Goal: Check status: Check status

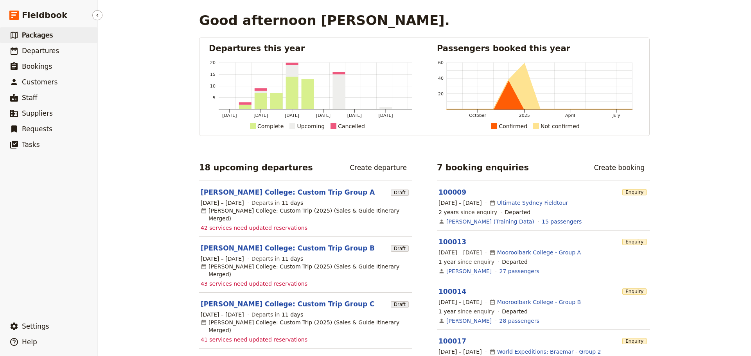
click at [45, 32] on span "Packages" at bounding box center [37, 35] width 31 height 8
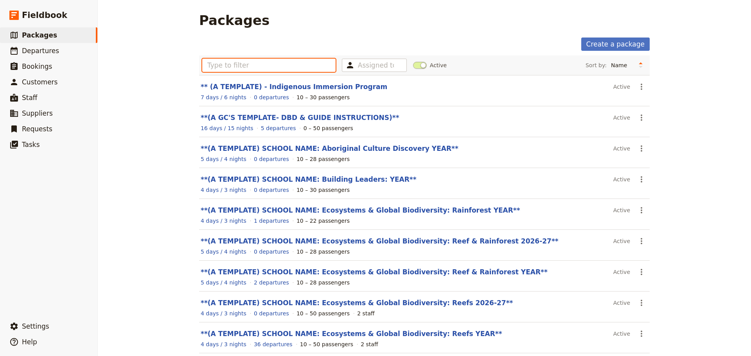
click at [266, 65] on input "text" at bounding box center [268, 65] width 133 height 13
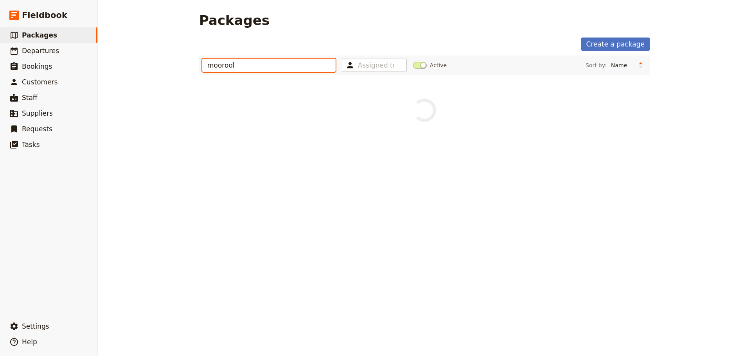
type input "moorool"
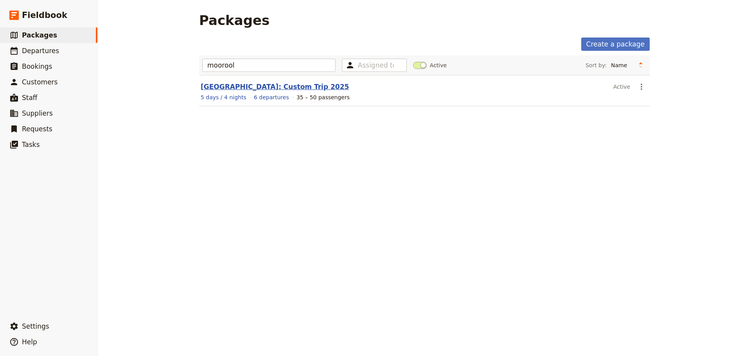
click at [281, 87] on link "Mooroolbark College: Custom Trip 2025" at bounding box center [275, 87] width 148 height 8
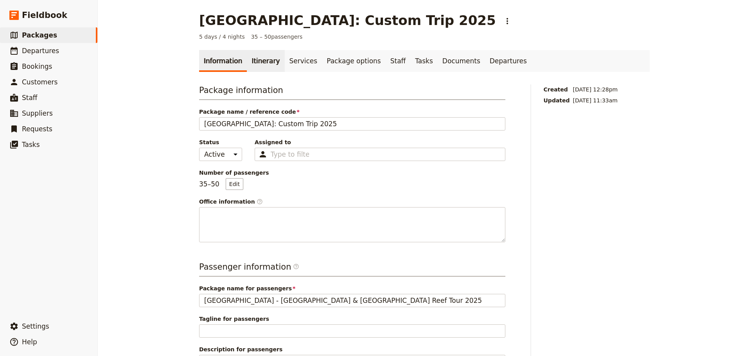
click at [255, 59] on link "Itinerary" at bounding box center [266, 61] width 38 height 22
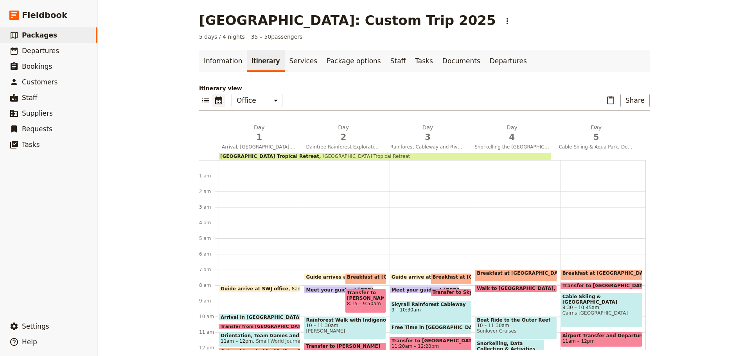
scroll to position [102, 0]
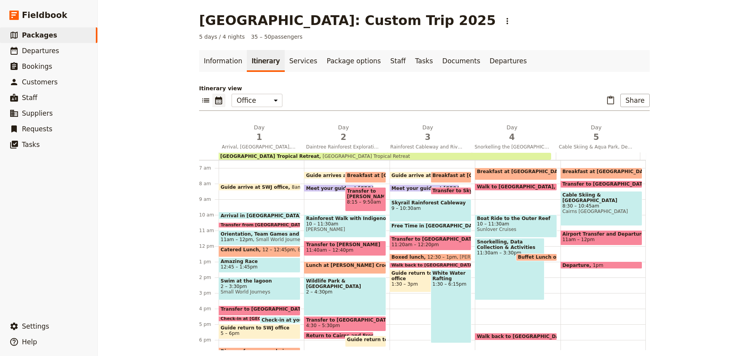
click at [349, 268] on span "Lunch at Hartley's Crocodile Adventure" at bounding box center [369, 265] width 127 height 5
select select "2"
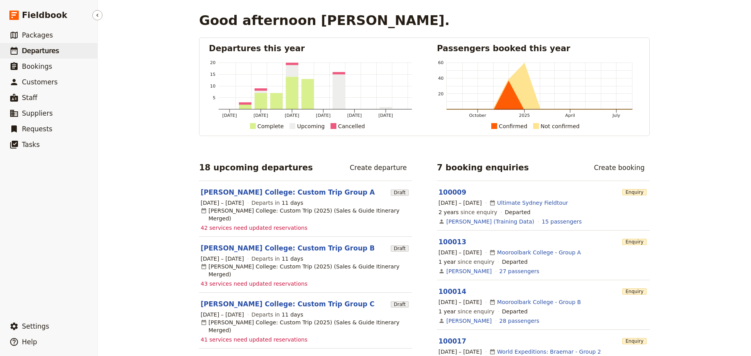
click at [60, 51] on link "​ Departures" at bounding box center [48, 51] width 97 height 16
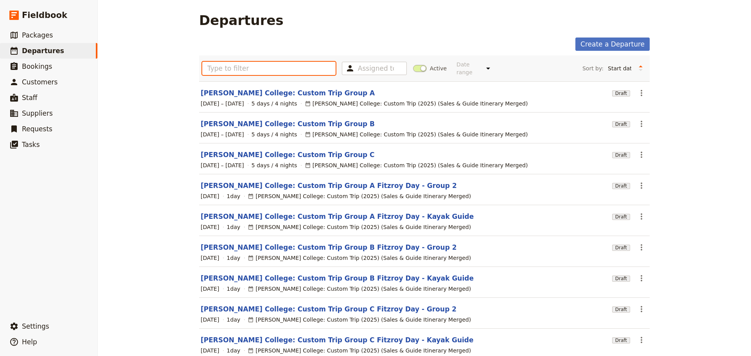
click at [306, 63] on input "text" at bounding box center [268, 68] width 133 height 13
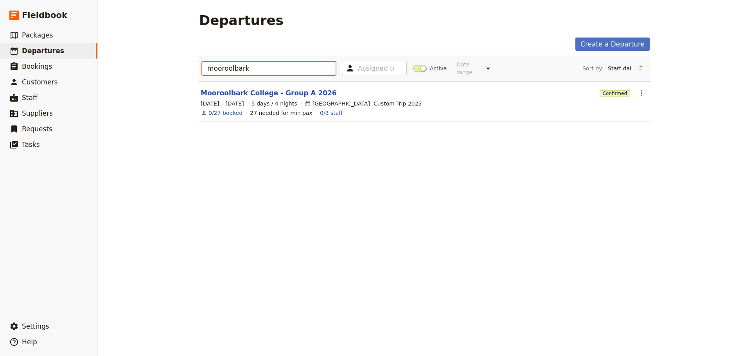
type input "mooroolbark"
click at [295, 88] on link "Mooroolbark College - Group A 2026" at bounding box center [269, 92] width 136 height 9
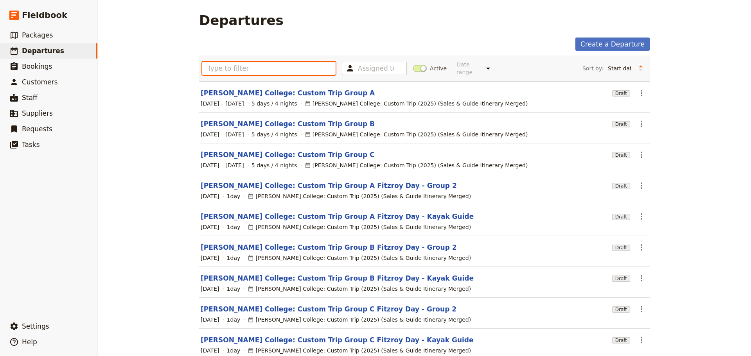
click at [265, 70] on input "text" at bounding box center [268, 68] width 133 height 13
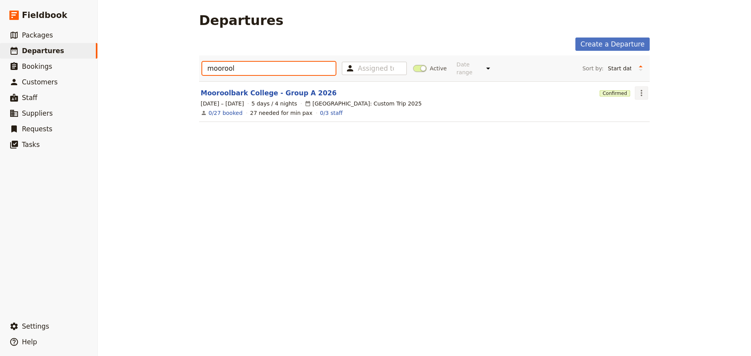
type input "moorool"
click at [639, 91] on icon "Actions" at bounding box center [640, 92] width 9 height 9
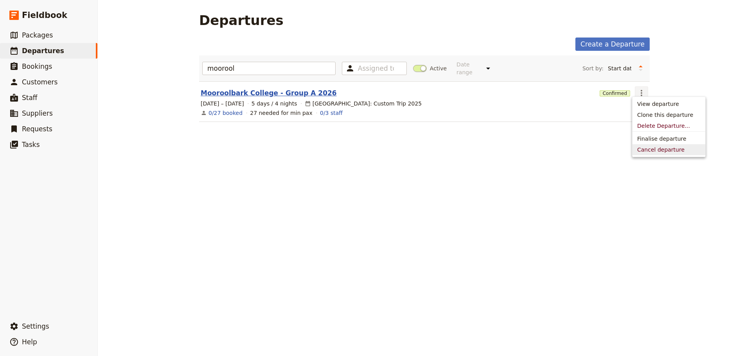
click at [251, 88] on link "Mooroolbark College - Group A 2026" at bounding box center [269, 92] width 136 height 9
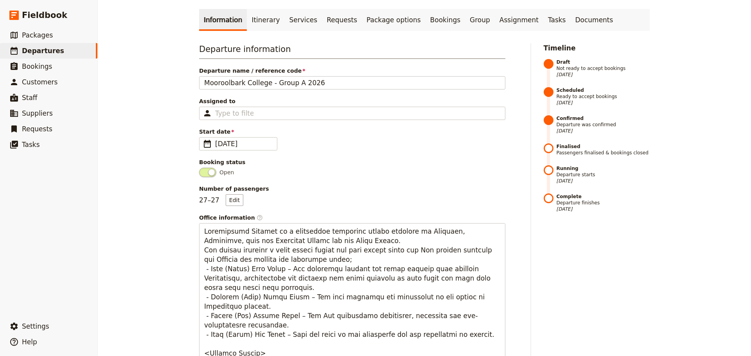
scroll to position [39, 0]
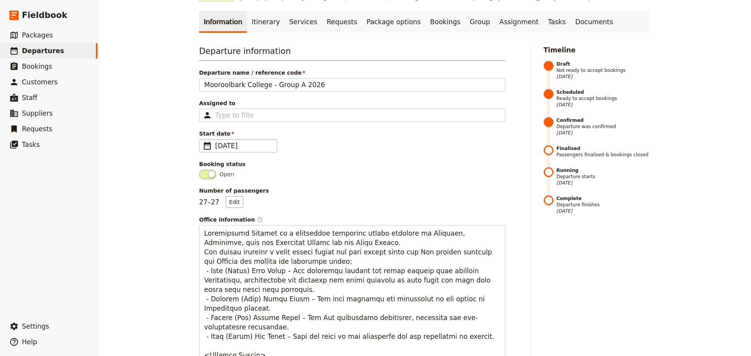
click at [254, 145] on span "8 Jun 2026" at bounding box center [243, 145] width 57 height 9
click at [202, 140] on input "08/06/2026" at bounding box center [202, 139] width 0 height 0
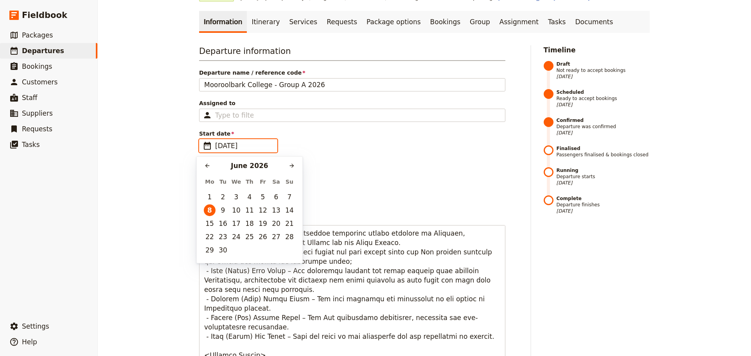
scroll to position [0, 0]
click at [254, 145] on input "08/06/2026" at bounding box center [243, 145] width 57 height 9
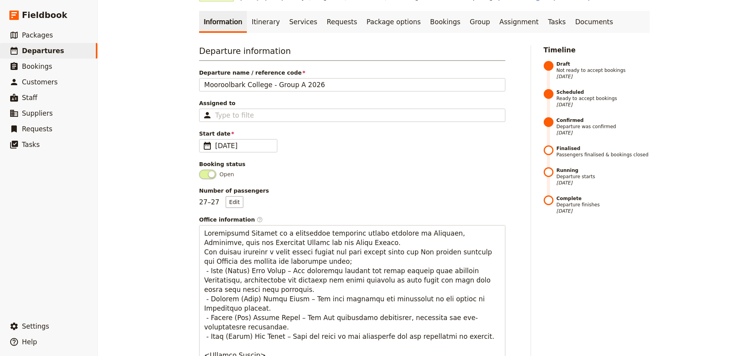
click at [378, 168] on div "Booking status" at bounding box center [352, 164] width 306 height 8
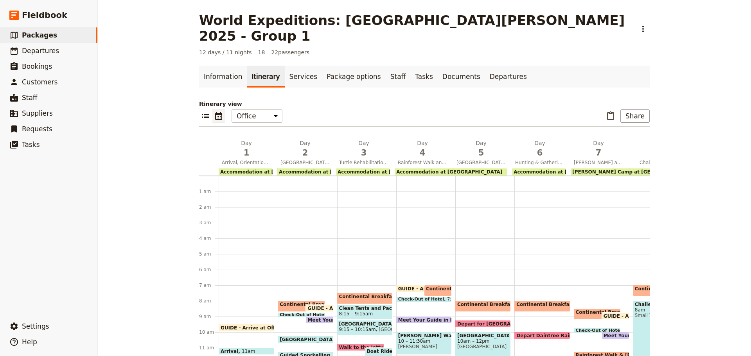
scroll to position [191, 0]
